Goal: Download file/media

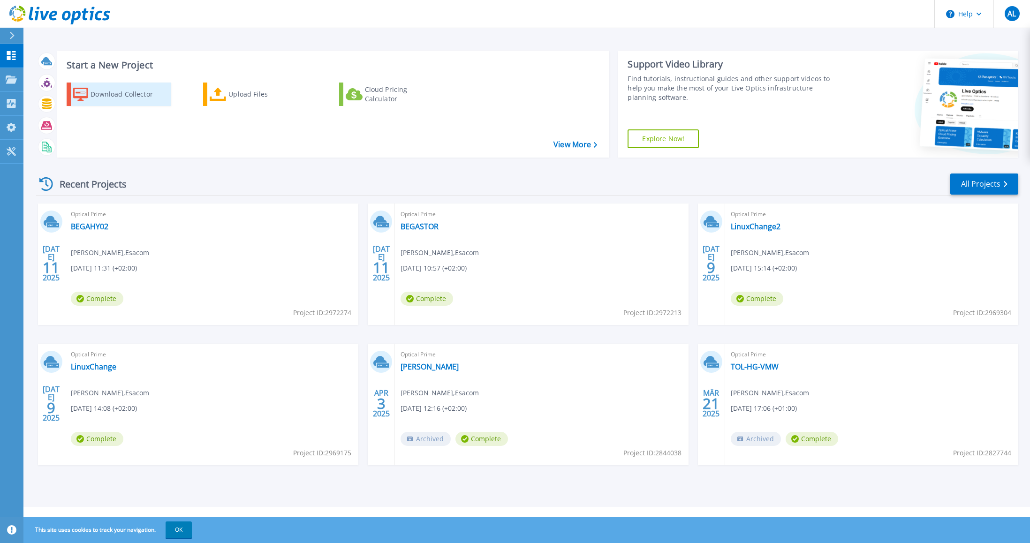
click at [112, 97] on div "Download Collector" at bounding box center [127, 94] width 75 height 19
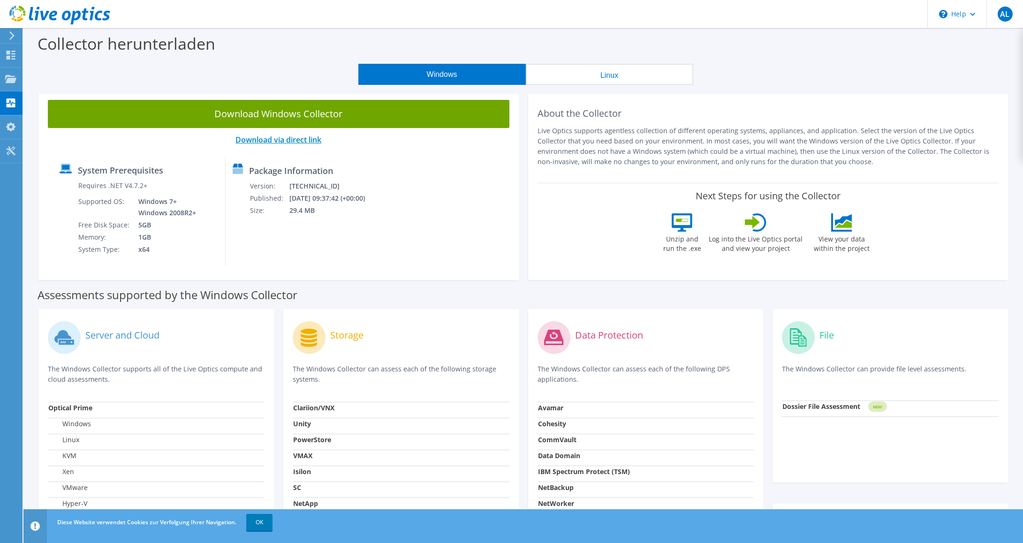
click at [294, 141] on link "Download via direct link" at bounding box center [278, 140] width 86 height 10
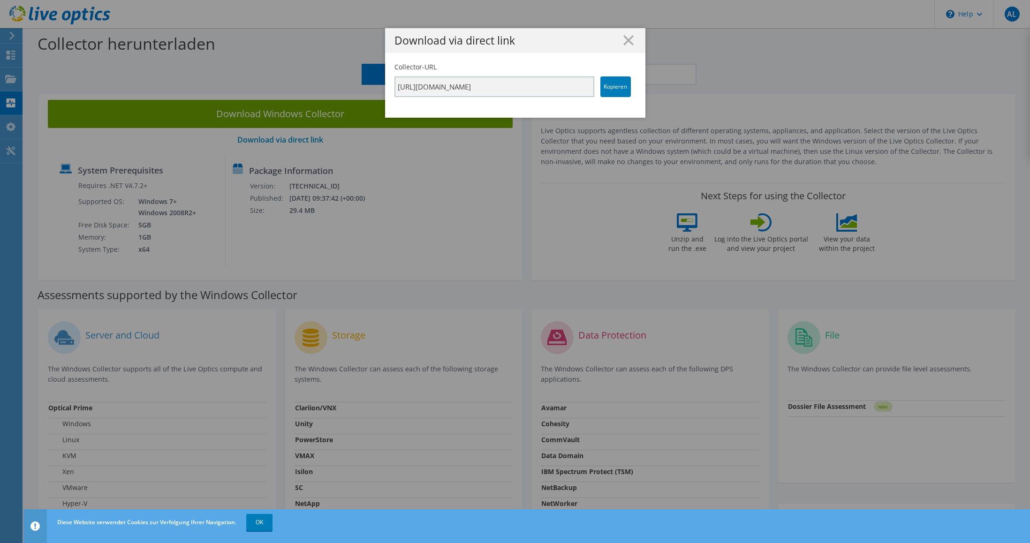
click at [626, 38] on line at bounding box center [628, 40] width 9 height 9
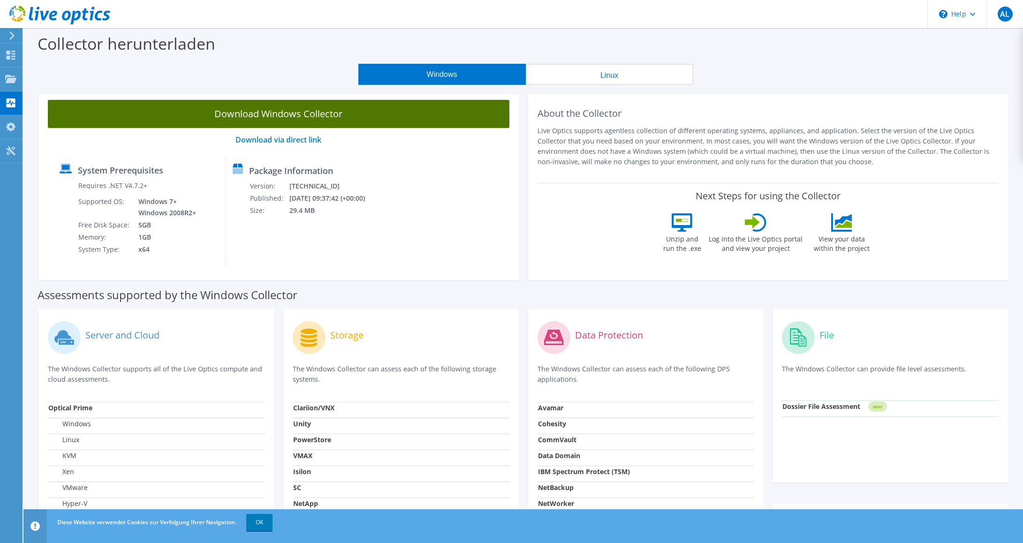
click at [320, 118] on link "Download Windows Collector" at bounding box center [278, 114] width 461 height 28
